Goal: Information Seeking & Learning: Find specific fact

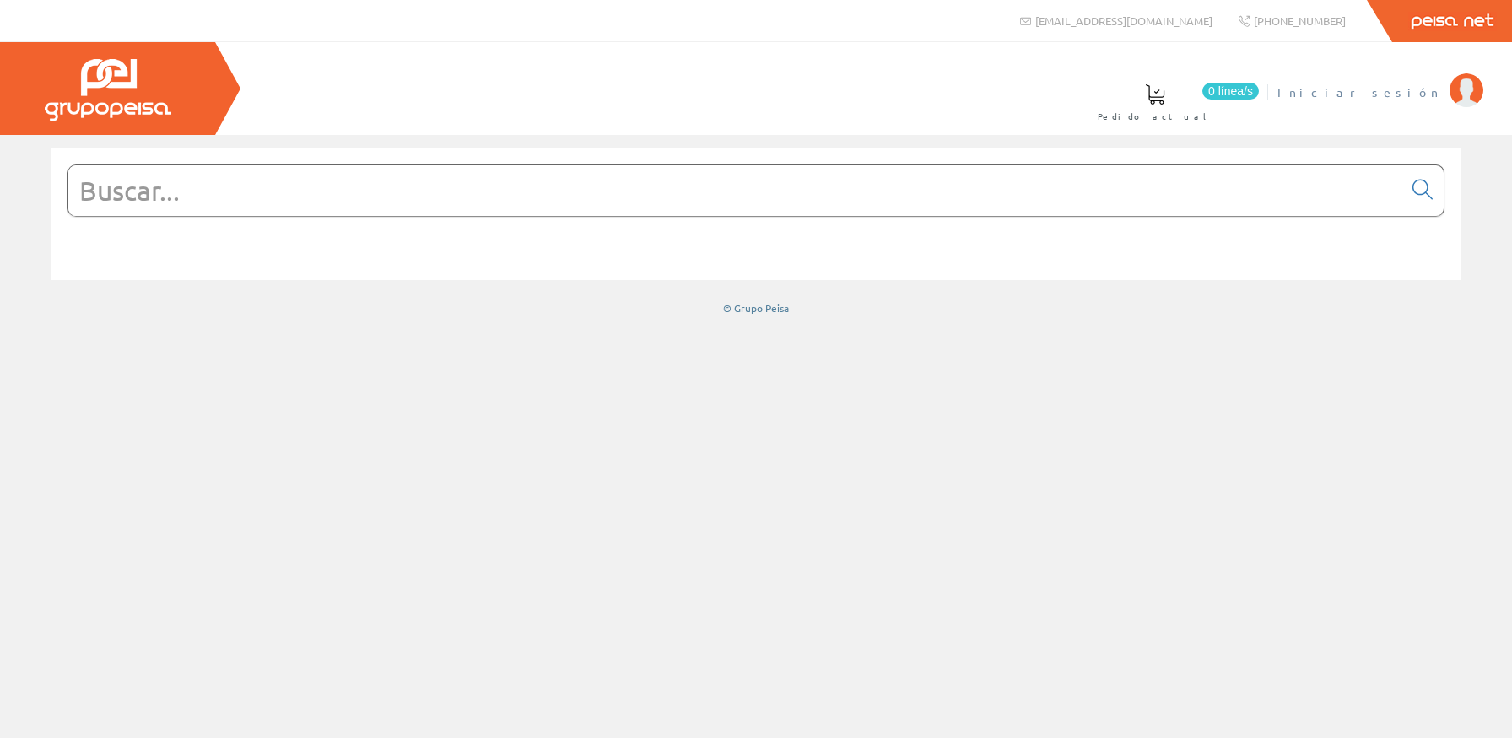
click at [1399, 93] on span "Iniciar sesión" at bounding box center [1359, 92] width 164 height 17
click at [799, 218] on form at bounding box center [755, 216] width 1377 height 103
click at [806, 204] on input "text" at bounding box center [735, 190] width 1334 height 51
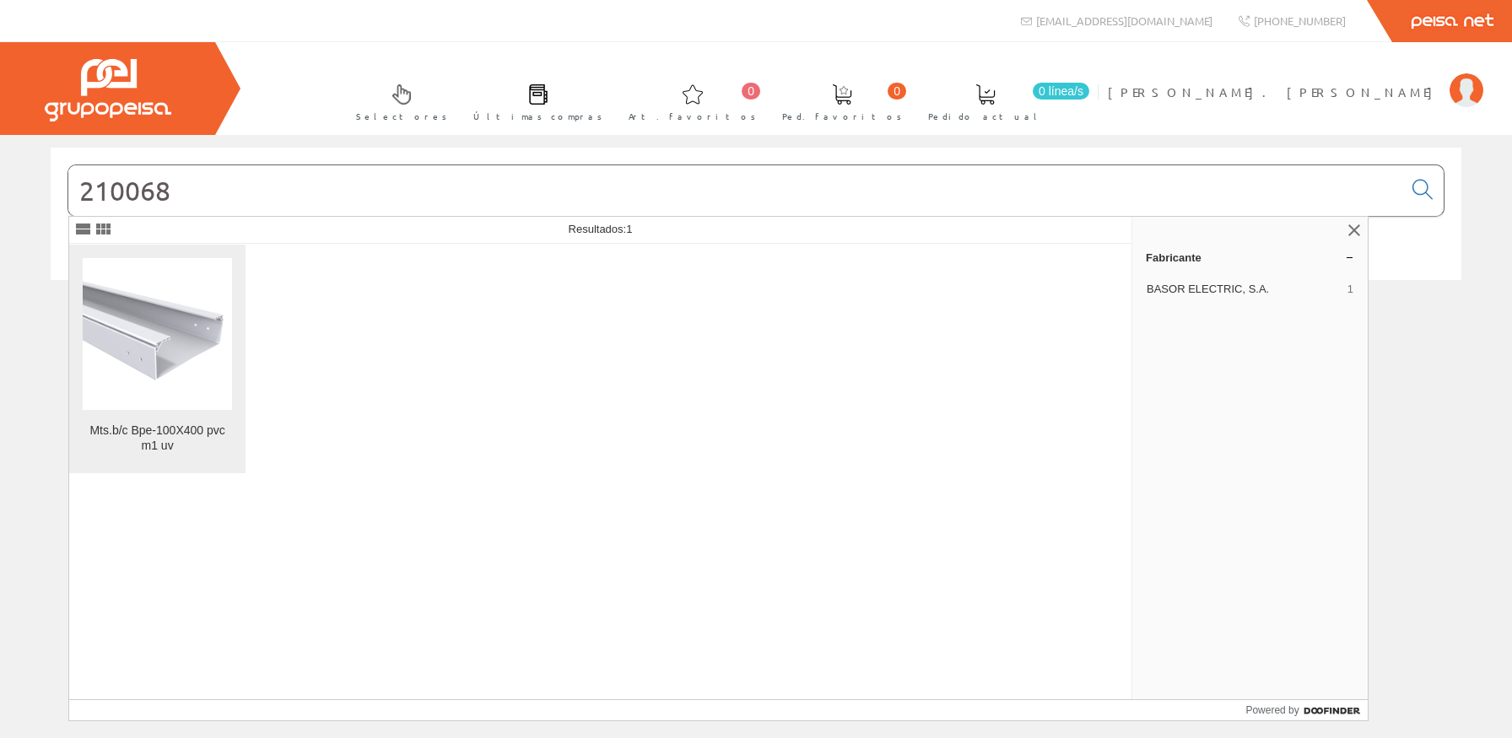
type input "210068"
click at [139, 352] on img at bounding box center [157, 334] width 149 height 112
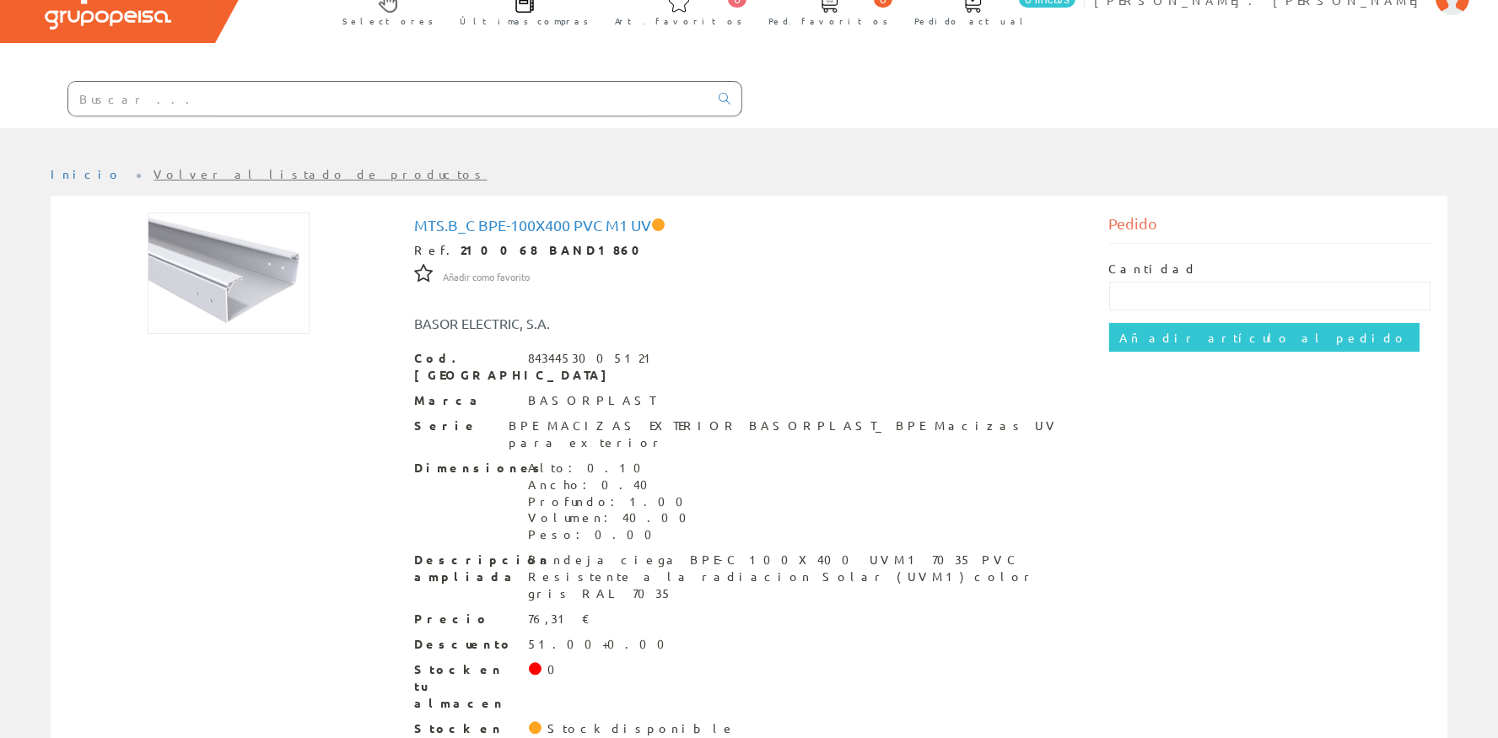
scroll to position [94, 0]
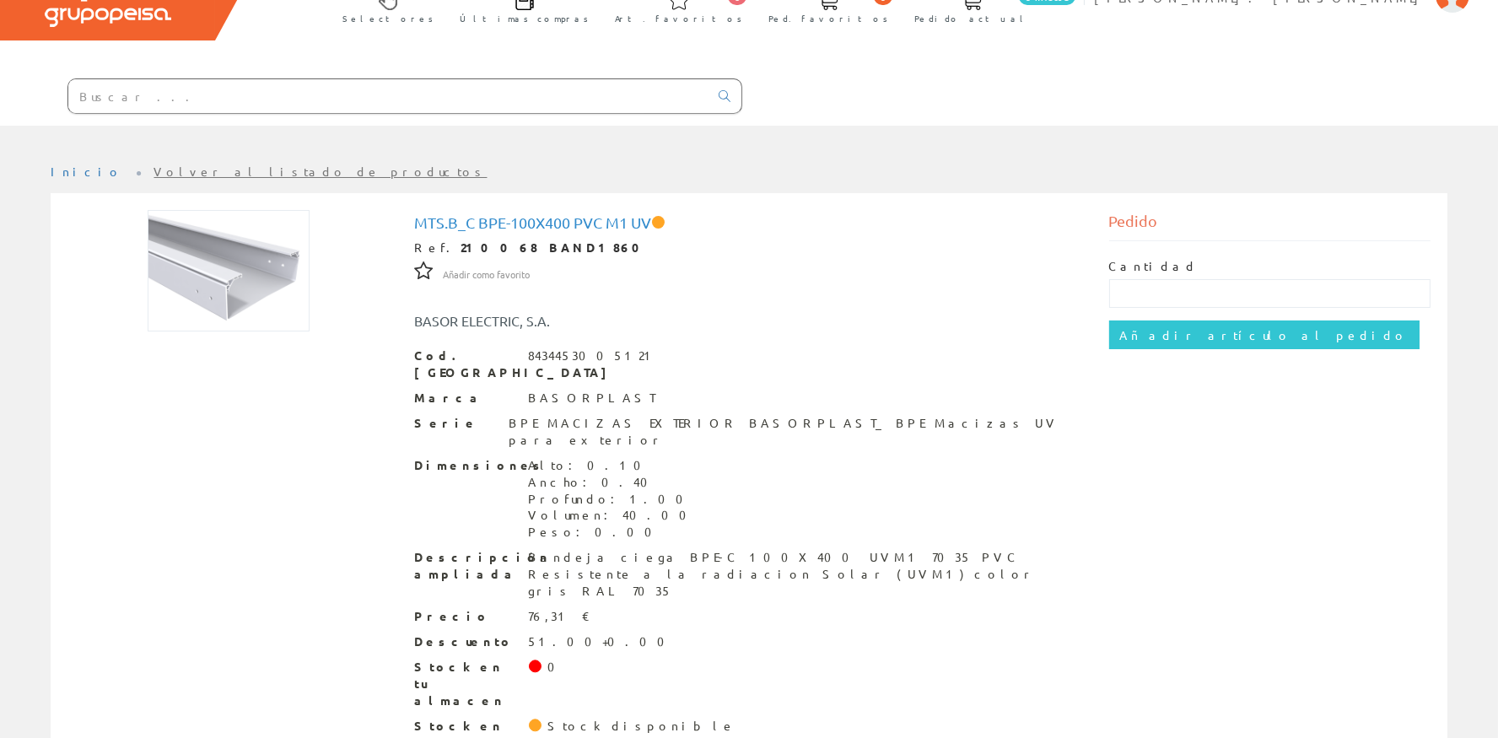
click at [428, 97] on input "text" at bounding box center [388, 96] width 640 height 34
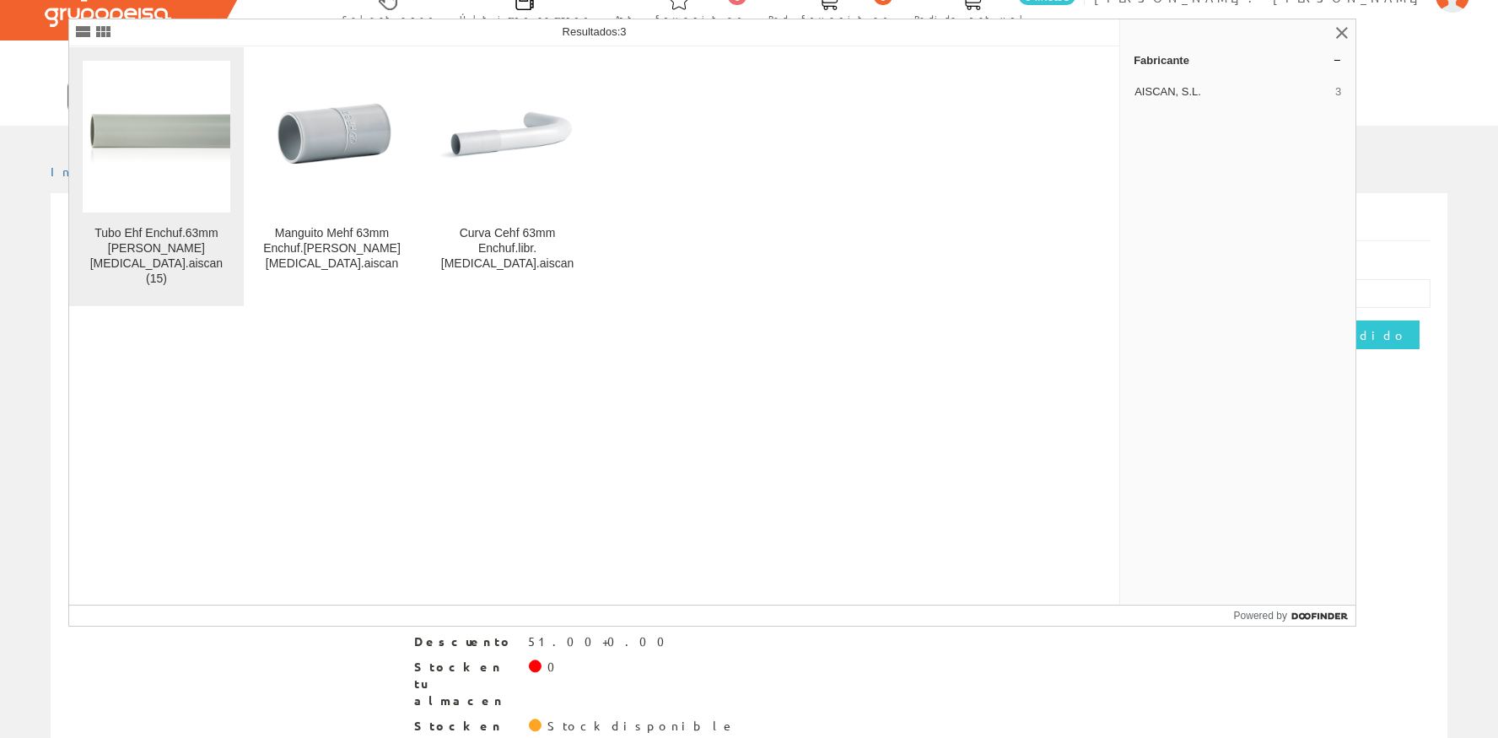
type input "ehf63"
click at [165, 177] on figure at bounding box center [157, 137] width 148 height 152
